Goal: Find specific page/section: Find specific page/section

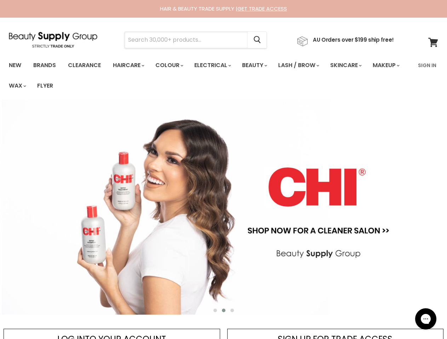
click at [188, 40] on input "Search" at bounding box center [185, 40] width 123 height 16
click at [261, 40] on icon "Search" at bounding box center [257, 39] width 7 height 7
click at [130, 65] on link "Haircare" at bounding box center [127, 65] width 41 height 15
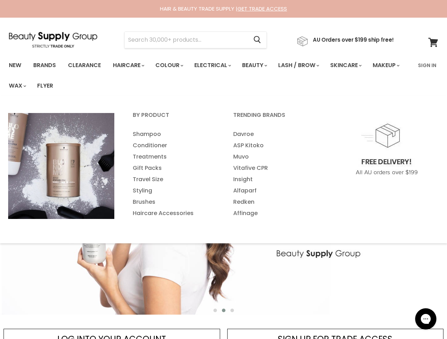
click at [173, 65] on link "Colour" at bounding box center [168, 65] width 37 height 15
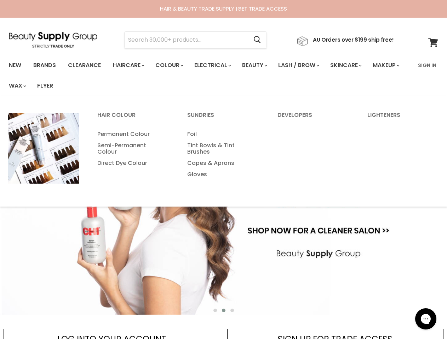
click at [217, 65] on link "Electrical" at bounding box center [212, 65] width 46 height 15
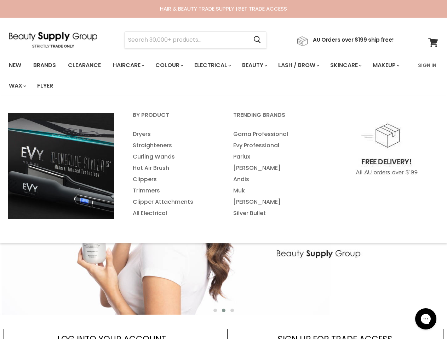
click at [260, 65] on link "Beauty" at bounding box center [254, 65] width 35 height 15
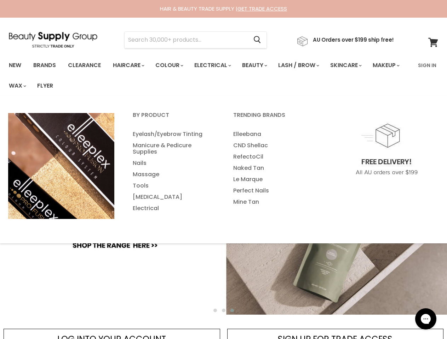
click at [306, 65] on link "Lash / Brow" at bounding box center [298, 65] width 51 height 15
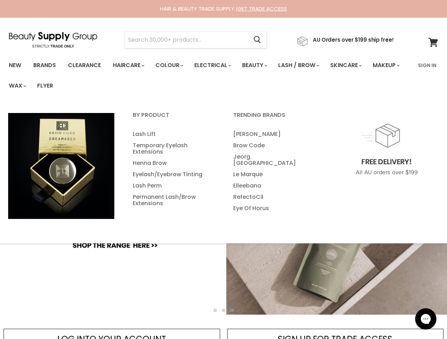
click at [355, 65] on link "Skincare" at bounding box center [345, 65] width 41 height 15
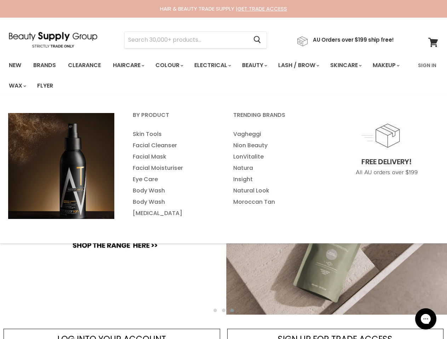
click at [367, 73] on link "Makeup" at bounding box center [385, 65] width 36 height 15
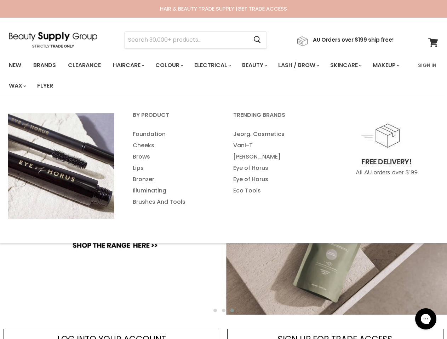
click at [30, 86] on link "Wax" at bounding box center [17, 85] width 27 height 15
